Goal: Task Accomplishment & Management: Complete application form

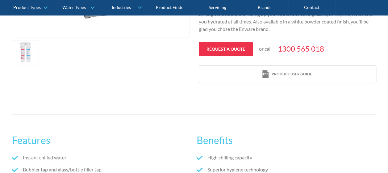
scroll to position [247, 0]
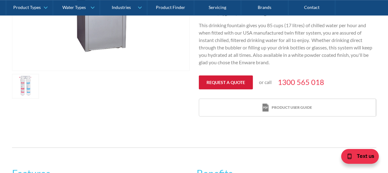
click at [223, 81] on link "Request a quote" at bounding box center [226, 82] width 54 height 14
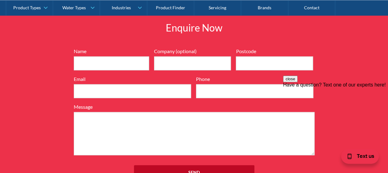
scroll to position [715, 0]
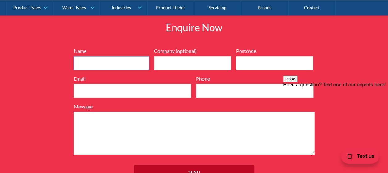
click at [117, 62] on input "Name" at bounding box center [111, 63] width 75 height 14
type input "Jane"
type input "Janedorothy.nalugo@aurecongroup.com"
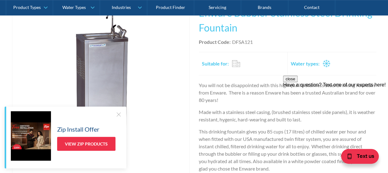
scroll to position [57, 0]
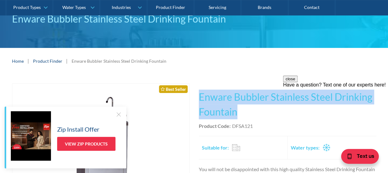
drag, startPoint x: 199, startPoint y: 97, endPoint x: 239, endPoint y: 116, distance: 44.0
click at [239, 116] on h1 "Enware Bubbler Stainless Steel Drinking Fountain" at bounding box center [287, 105] width 177 height 30
copy h1 "Enware Bubbler Stainless Steel Drinking Fountain"
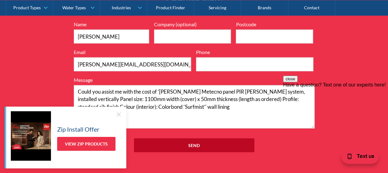
scroll to position [798, 0]
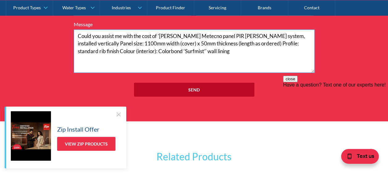
drag, startPoint x: 194, startPoint y: 55, endPoint x: 122, endPoint y: 39, distance: 74.2
click at [122, 39] on textarea "Could you assist me with the cost of 'Bondor Metecno panel PIR walling system, …" at bounding box center [194, 51] width 241 height 43
click at [194, 50] on textarea "Could you assist me with the cost of 'Bondor Metecno panel PIR walling system, …" at bounding box center [194, 51] width 241 height 43
drag, startPoint x: 198, startPoint y: 51, endPoint x: 144, endPoint y: 35, distance: 56.2
click at [144, 35] on textarea "Could you assist me with the cost of 'Bondor Metecno panel PIR walling system, …" at bounding box center [194, 51] width 241 height 43
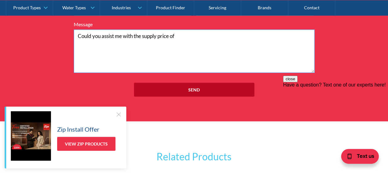
paste textarea "Enware Bubbler Stainless Steel Drinking Fountain"
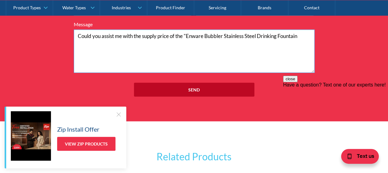
click at [305, 34] on textarea "Could you assist me with the supply price of the "Enware Bubbler Stainless Stee…" at bounding box center [194, 51] width 241 height 43
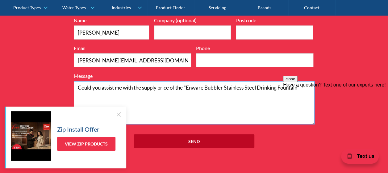
scroll to position [715, 0]
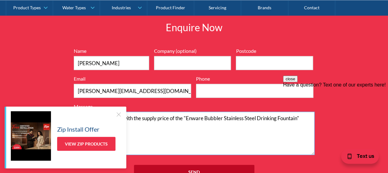
type textarea "Could you assist me with the supply price of the "Enware Bubbler Stainless Stee…"
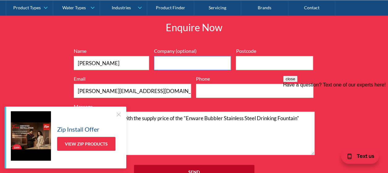
click at [170, 57] on input "Company (optional)" at bounding box center [192, 63] width 77 height 14
click at [355, 65] on div "Enquire Now 7199ebfc89469718eadd6f0c0345ca51cae17984353ea86a4a584a90323ec471d39…" at bounding box center [194, 103] width 388 height 202
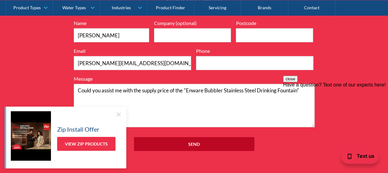
scroll to position [756, 0]
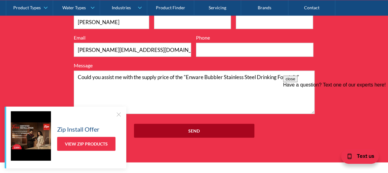
click at [198, 127] on input "Send" at bounding box center [194, 131] width 120 height 14
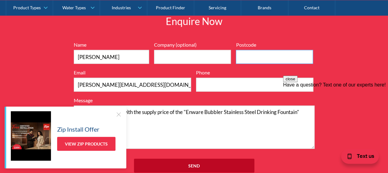
scroll to position [674, 0]
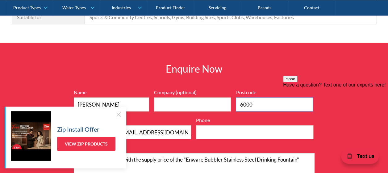
type input "6000"
click at [354, 88] on div "close Have a question? Text one of our experts here!" at bounding box center [335, 113] width 105 height 74
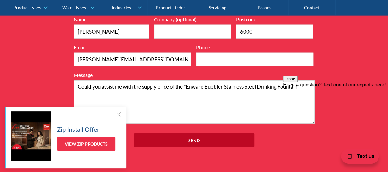
scroll to position [756, 0]
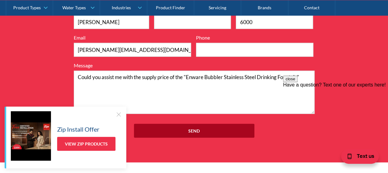
click at [190, 126] on input "Send" at bounding box center [194, 131] width 120 height 14
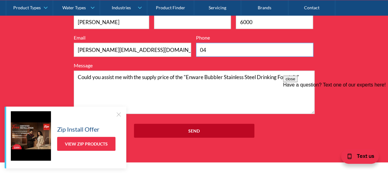
type input "0410326495"
type input "Aurecon"
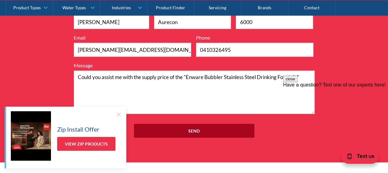
click at [205, 127] on input "Send" at bounding box center [194, 131] width 120 height 14
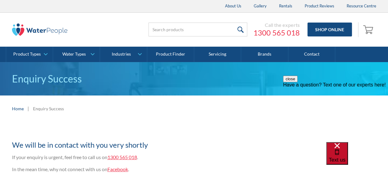
click at [345, 157] on span "Text us" at bounding box center [337, 160] width 17 height 6
